Goal: Navigation & Orientation: Find specific page/section

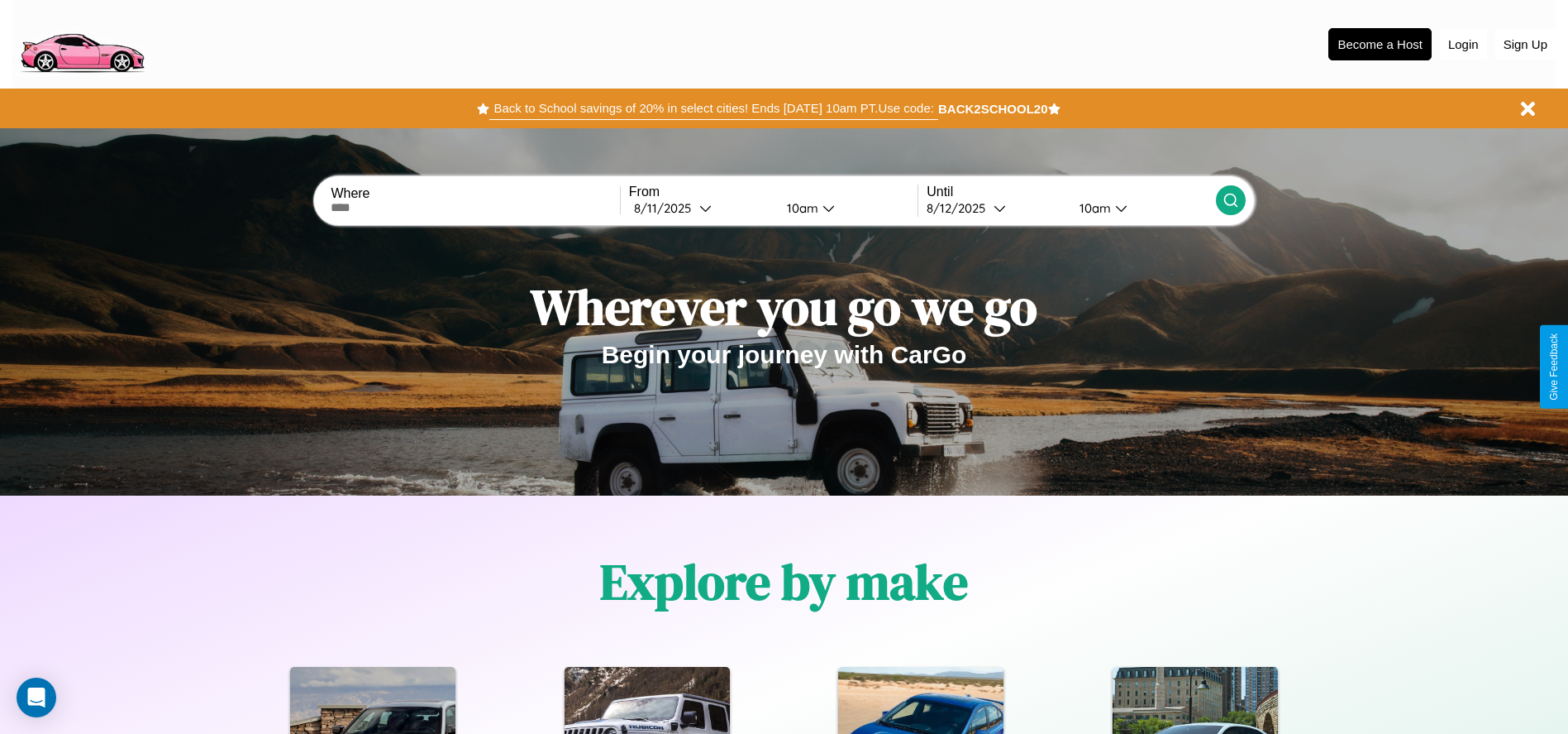
click at [713, 108] on button "Back to School savings of 20% in select cities! Ends [DATE] 10am PT. Use code:" at bounding box center [713, 108] width 448 height 23
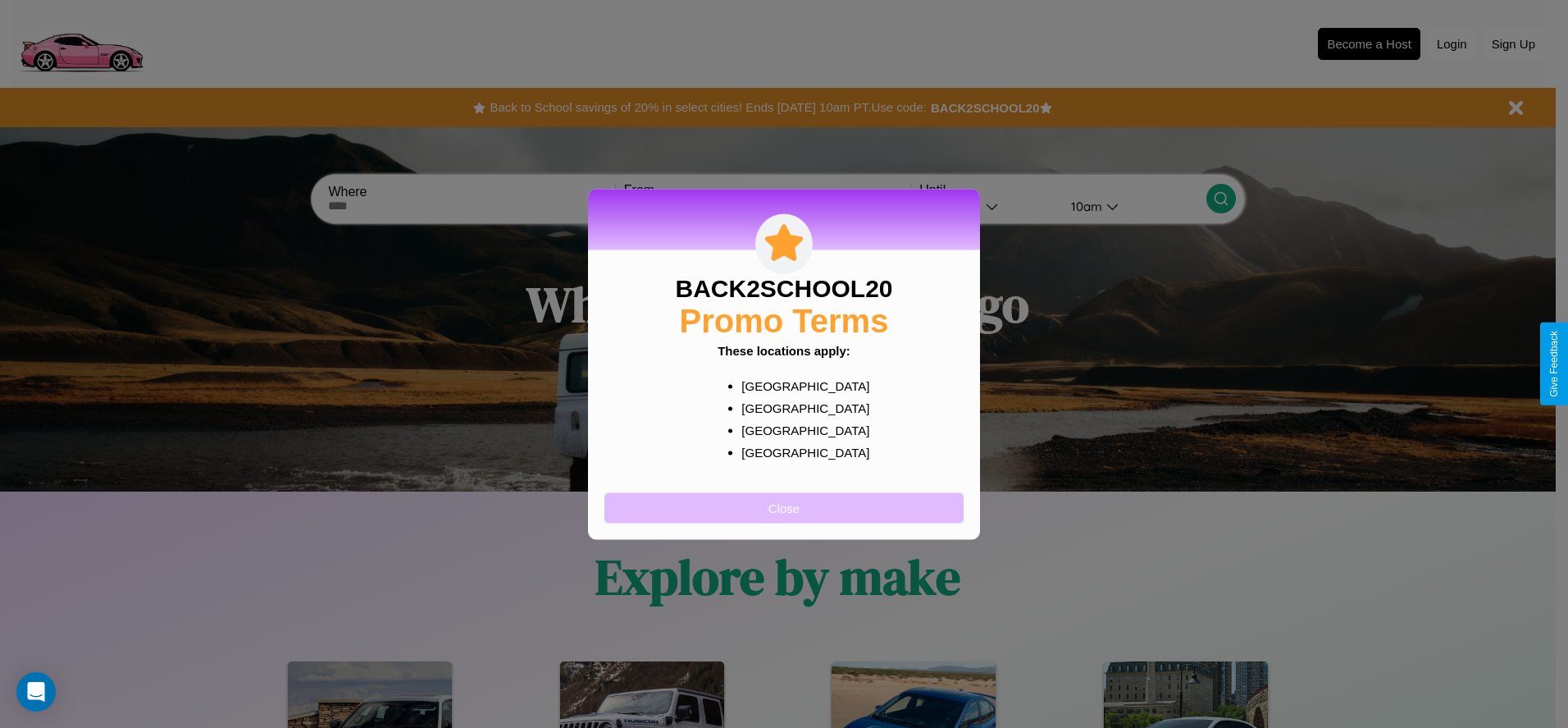
click at [784, 507] on button "Close" at bounding box center [784, 507] width 359 height 30
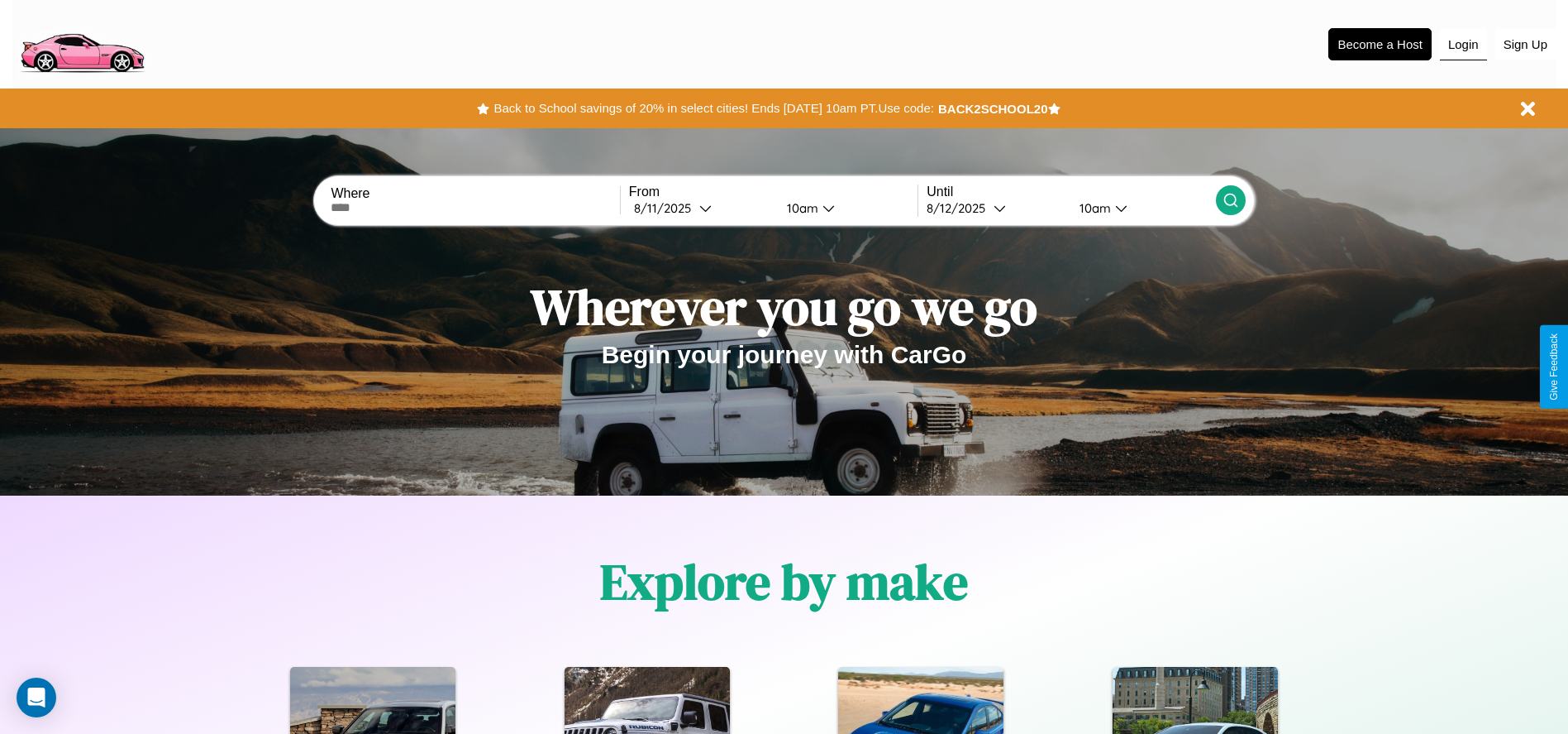
click at [1463, 43] on button "Login" at bounding box center [1463, 44] width 47 height 32
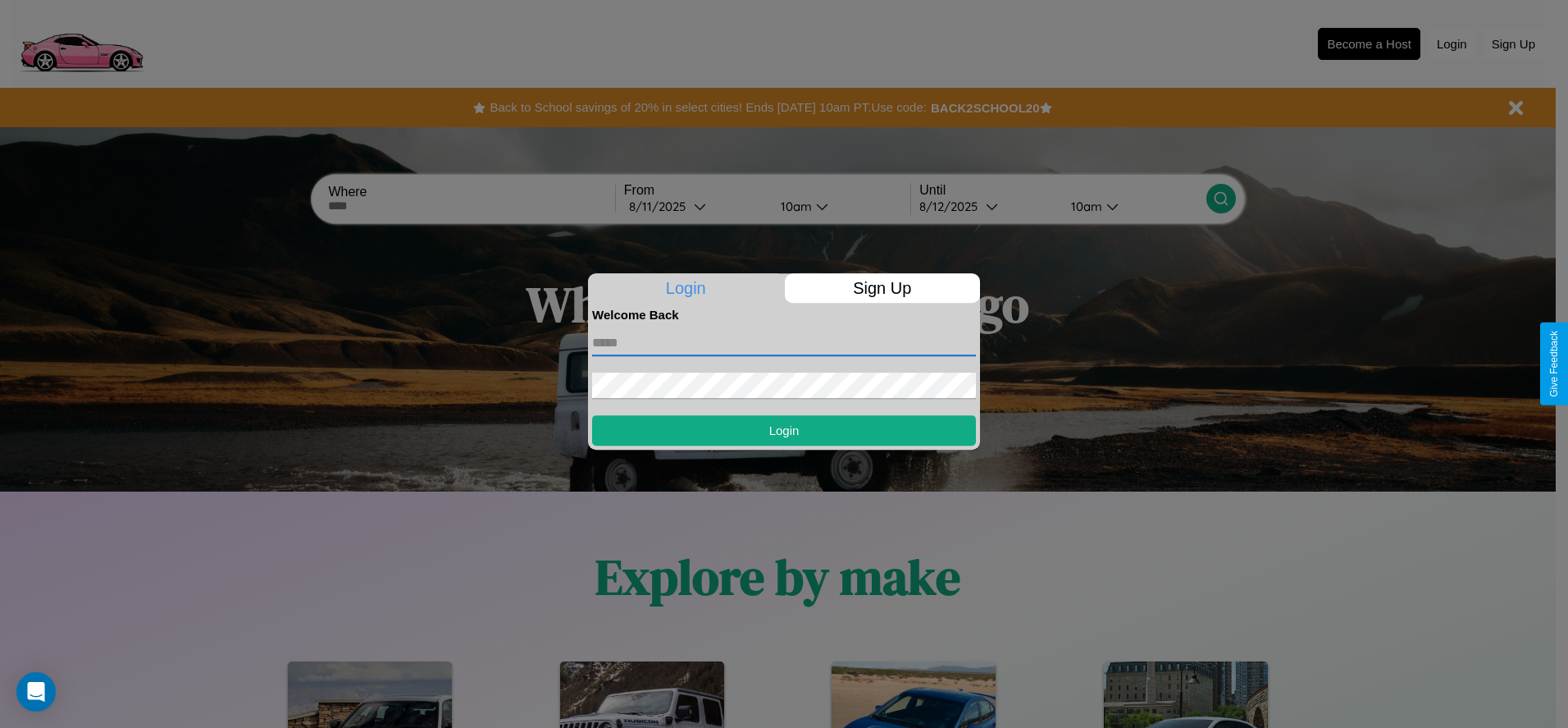
click at [784, 342] on input "text" at bounding box center [784, 342] width 384 height 26
type input "**********"
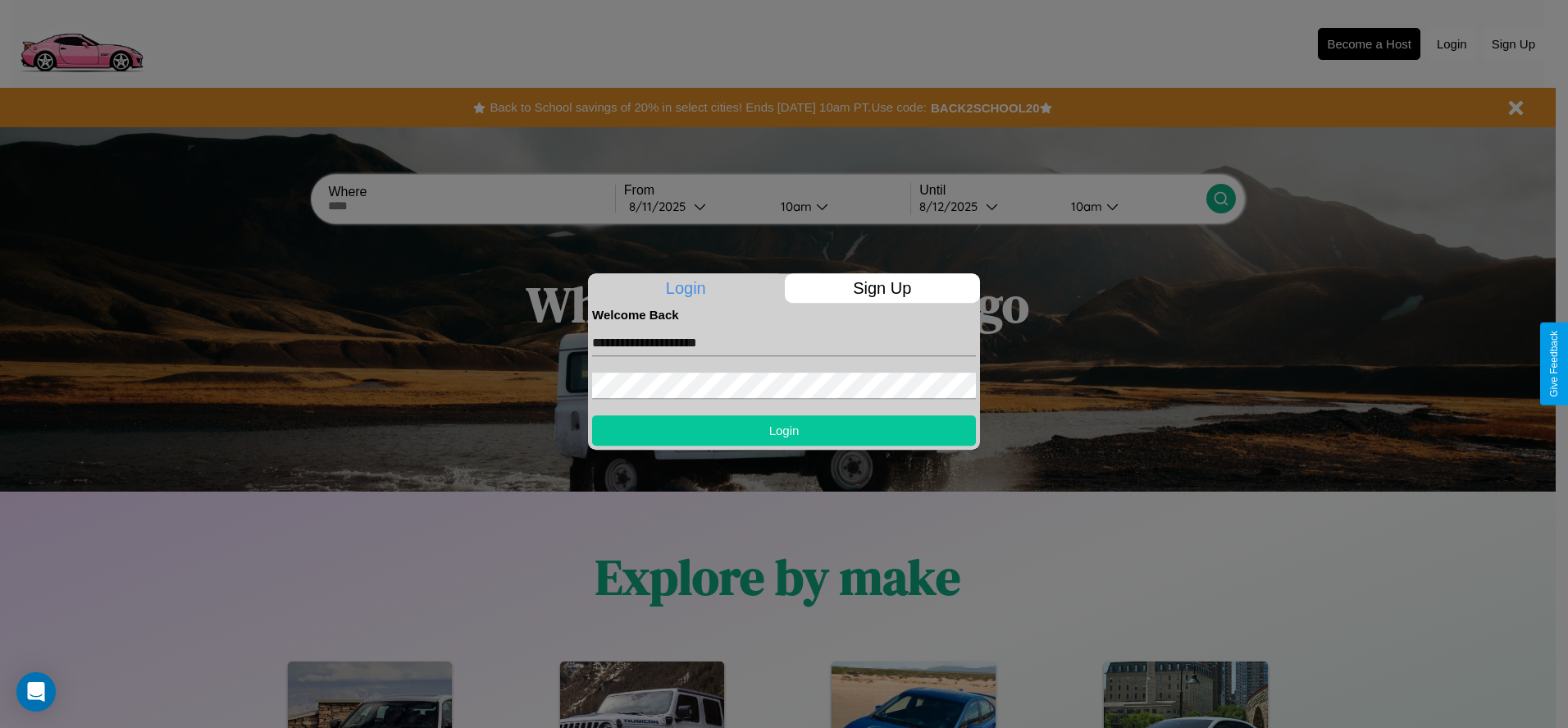
click at [784, 430] on button "Login" at bounding box center [784, 430] width 384 height 30
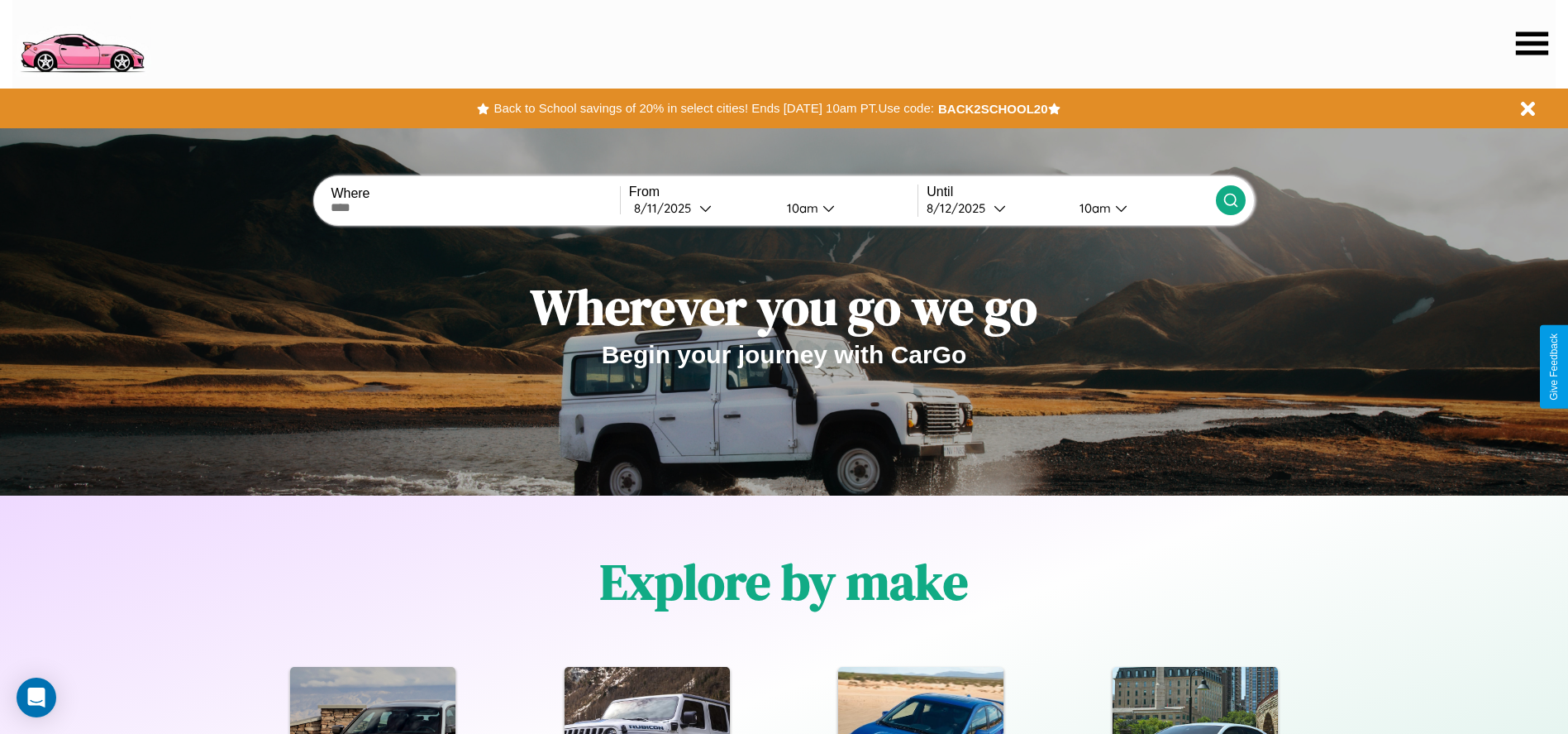
click at [1532, 43] on icon at bounding box center [1532, 43] width 32 height 23
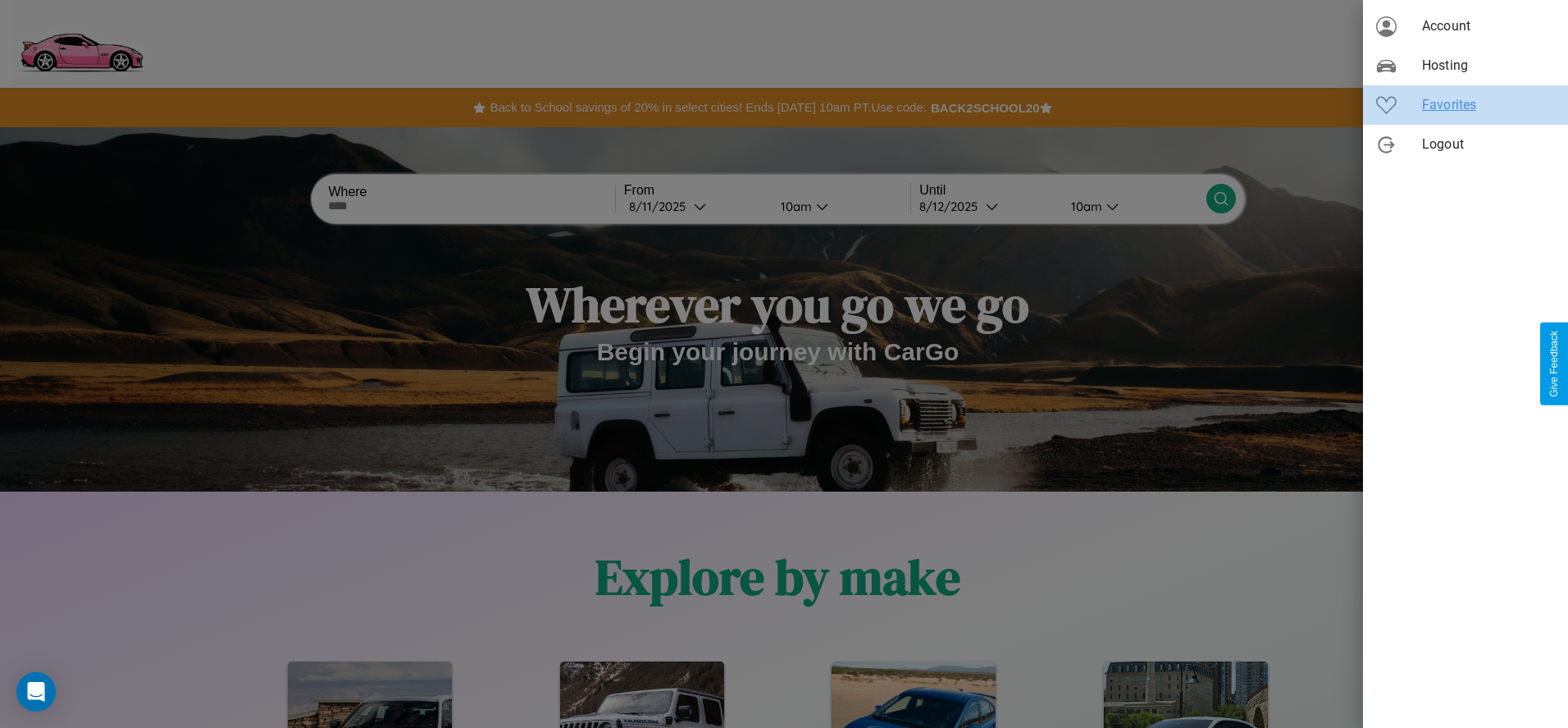
click at [1466, 105] on span "Favorites" at bounding box center [1488, 105] width 133 height 19
